Goal: Check status

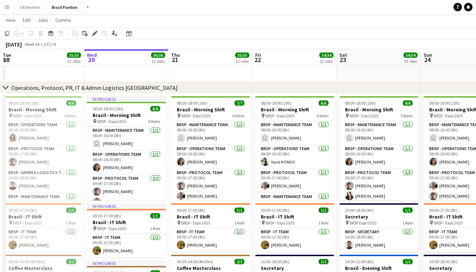
click at [147, 22] on app-page-menu "View Day view expanded Day view collapsed Month view Date picker Jump to [DATE]…" at bounding box center [238, 20] width 476 height 13
click at [33, 6] on button "UK Pavilion Close" at bounding box center [30, 7] width 32 height 14
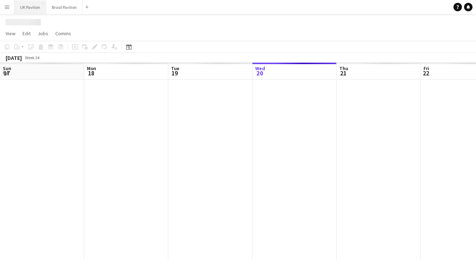
scroll to position [0, 168]
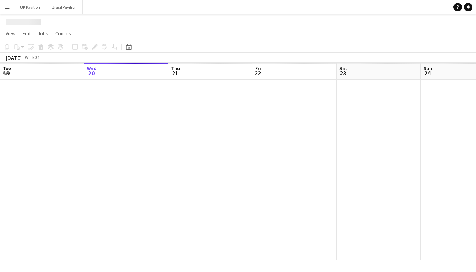
click at [9, 7] on app-icon "Menu" at bounding box center [7, 7] width 6 height 6
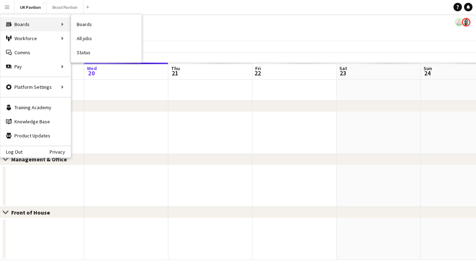
click at [18, 26] on div "Boards Boards" at bounding box center [35, 24] width 70 height 14
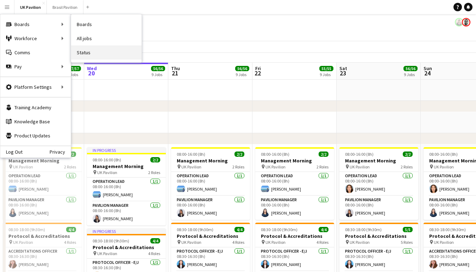
click at [86, 51] on link "Status" at bounding box center [106, 52] width 70 height 14
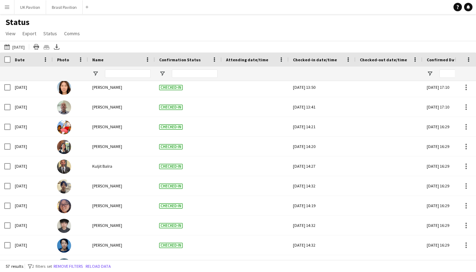
scroll to position [735, 0]
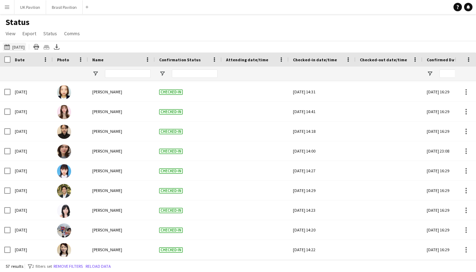
click at [26, 51] on button "[DATE] [DATE]" at bounding box center [14, 47] width 23 height 8
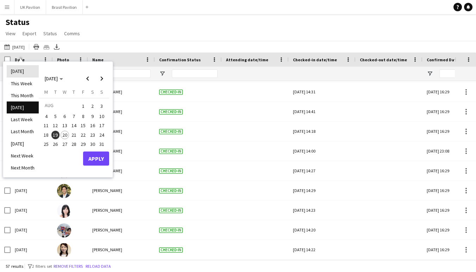
click at [29, 75] on li "[DATE]" at bounding box center [23, 71] width 32 height 12
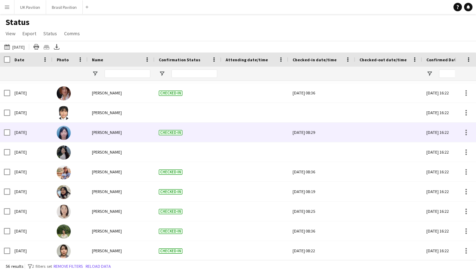
scroll to position [264, 0]
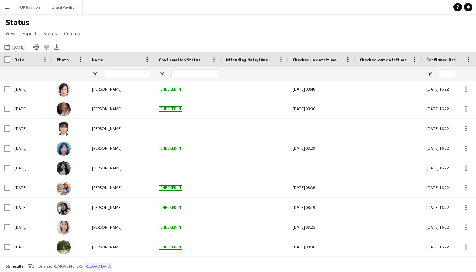
click at [112, 266] on button "Reload data" at bounding box center [98, 266] width 28 height 8
